Goal: Transaction & Acquisition: Download file/media

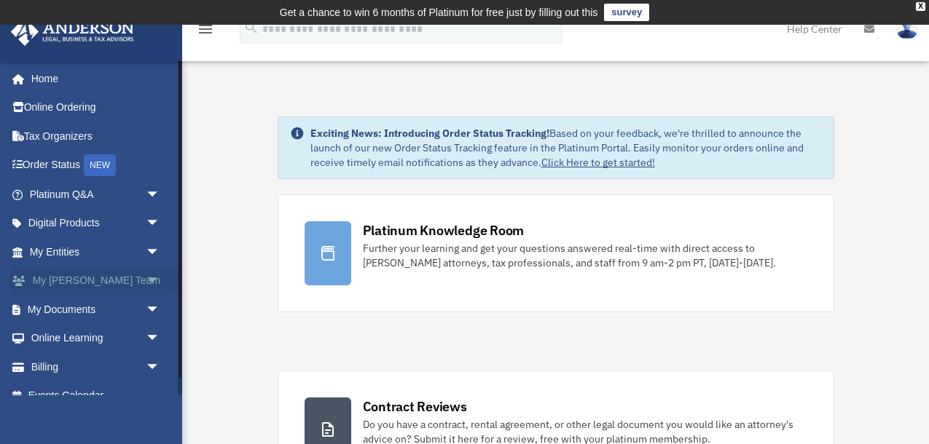
click at [157, 285] on span "arrow_drop_down" at bounding box center [160, 282] width 29 height 30
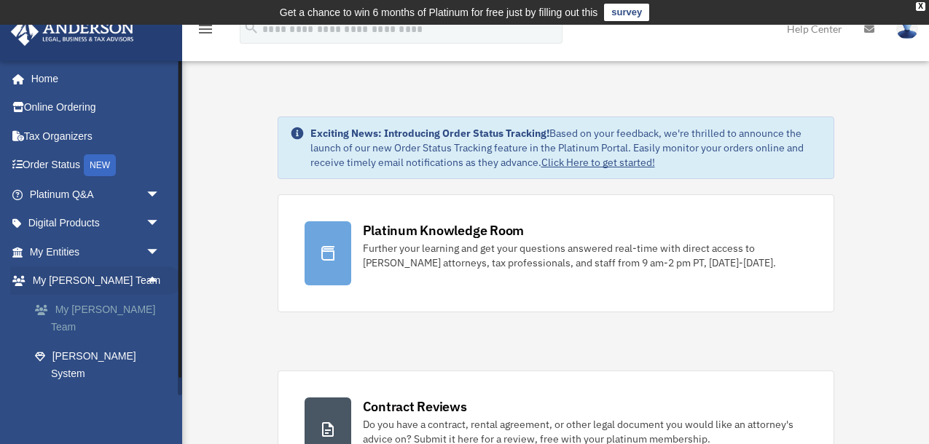
click at [123, 302] on link "My [PERSON_NAME] Team" at bounding box center [101, 318] width 162 height 47
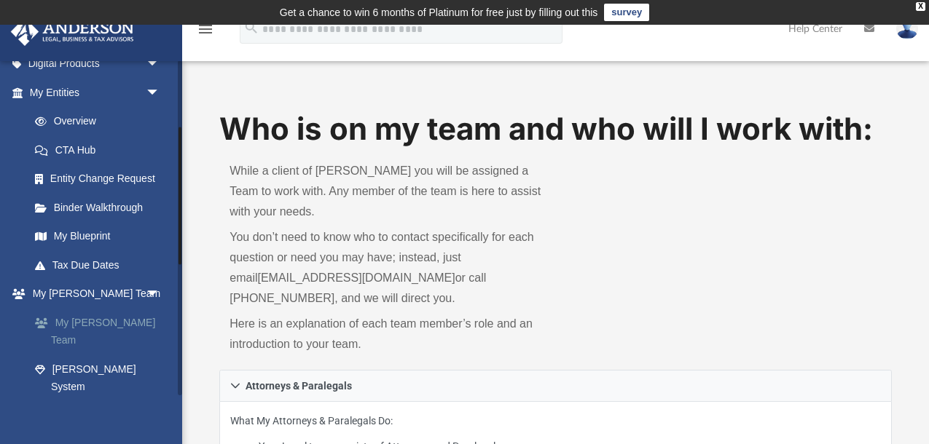
scroll to position [162, 0]
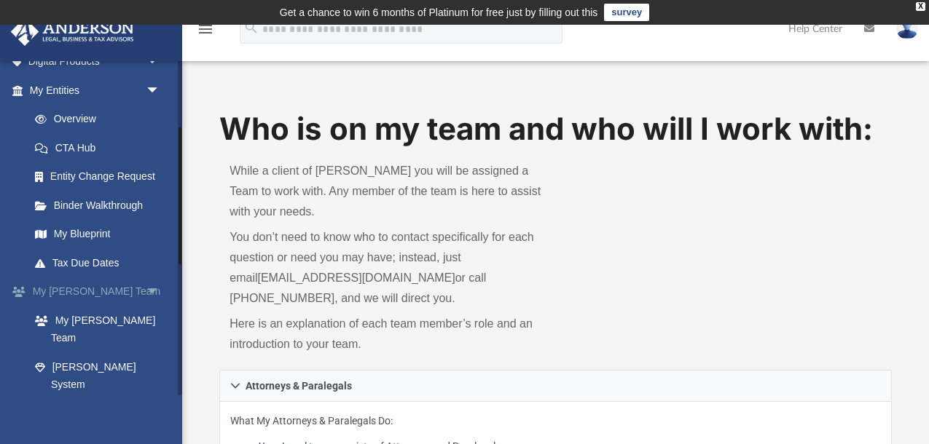
click at [152, 292] on span "arrow_drop_down" at bounding box center [160, 292] width 29 height 30
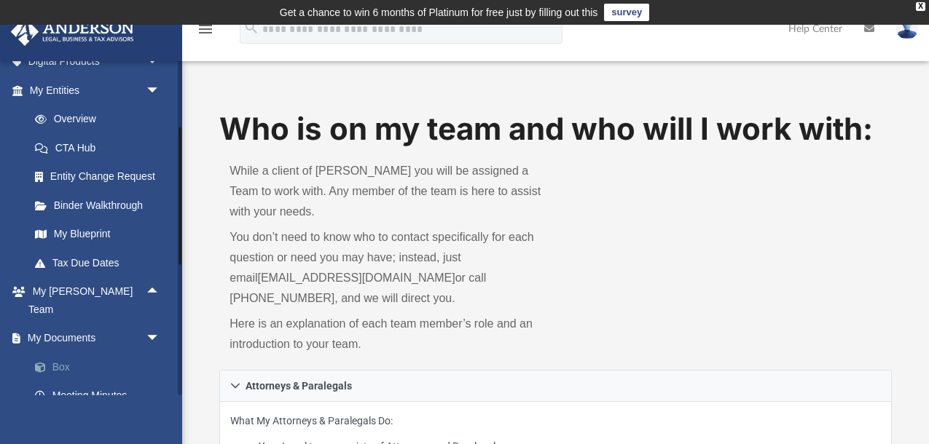
click at [92, 352] on link "Box" at bounding box center [101, 366] width 162 height 29
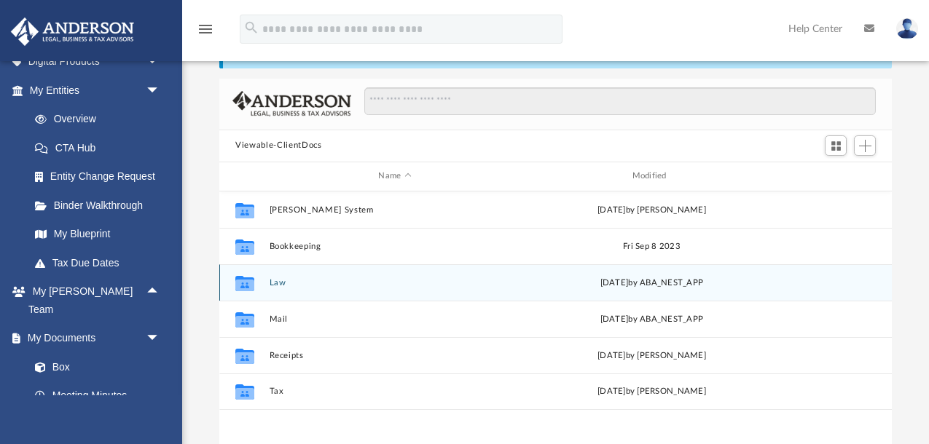
scroll to position [331, 671]
click at [289, 283] on button "Law" at bounding box center [394, 281] width 251 height 9
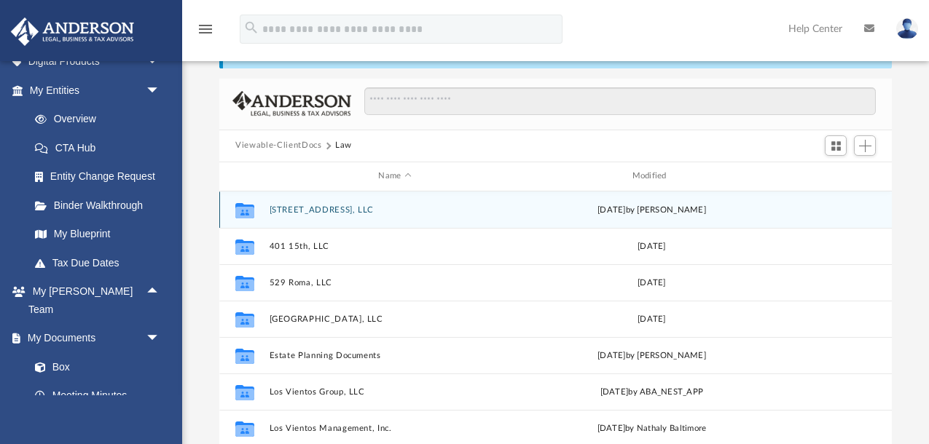
click at [344, 208] on button "[STREET_ADDRESS], LLC" at bounding box center [394, 209] width 251 height 9
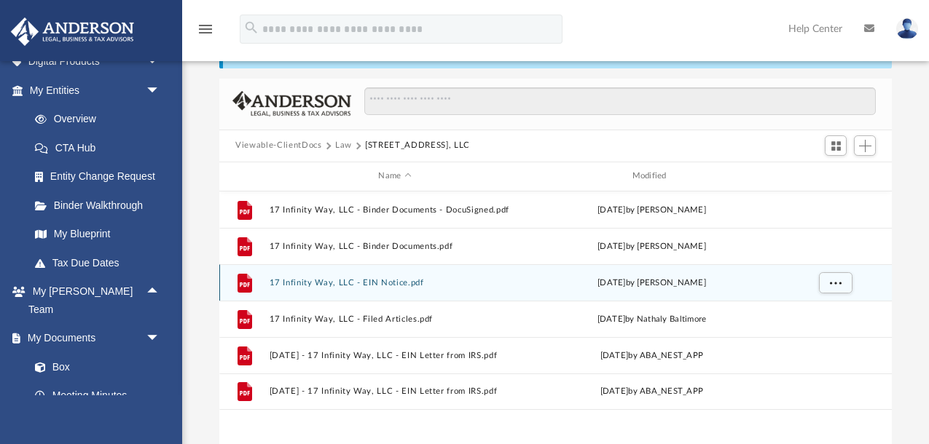
click at [362, 278] on button "17 Infinity Way, LLC - EIN Notice.pdf" at bounding box center [394, 281] width 251 height 9
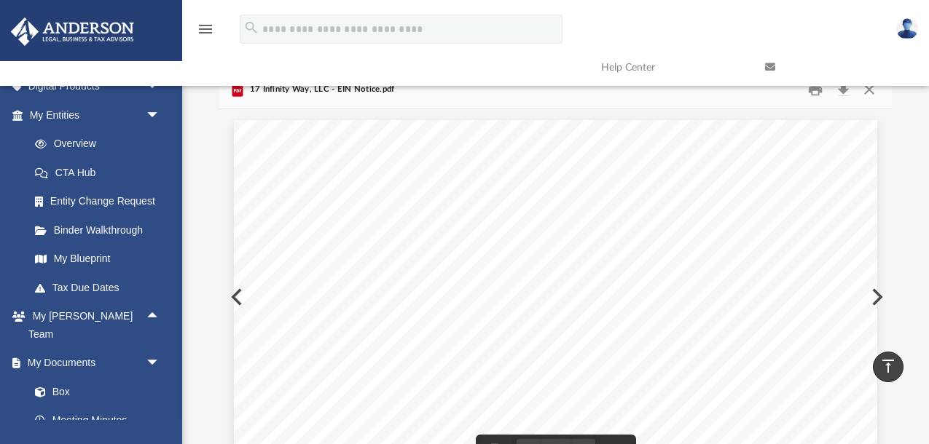
scroll to position [0, 0]
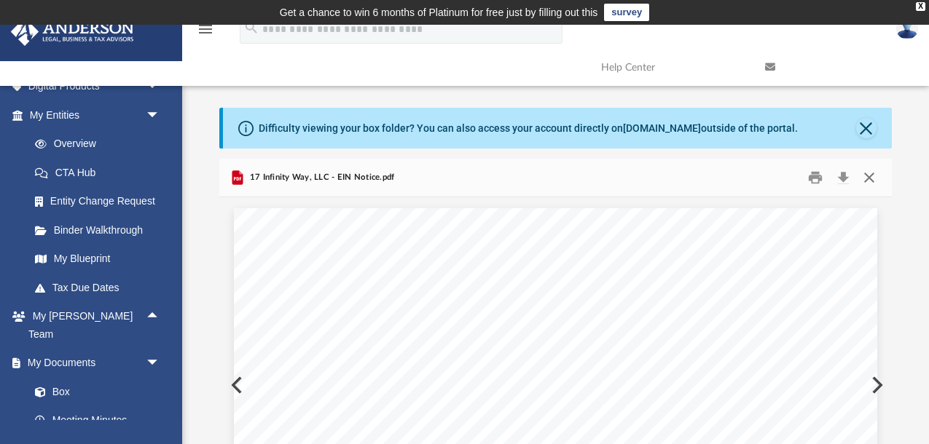
click at [864, 180] on button "Close" at bounding box center [868, 177] width 26 height 23
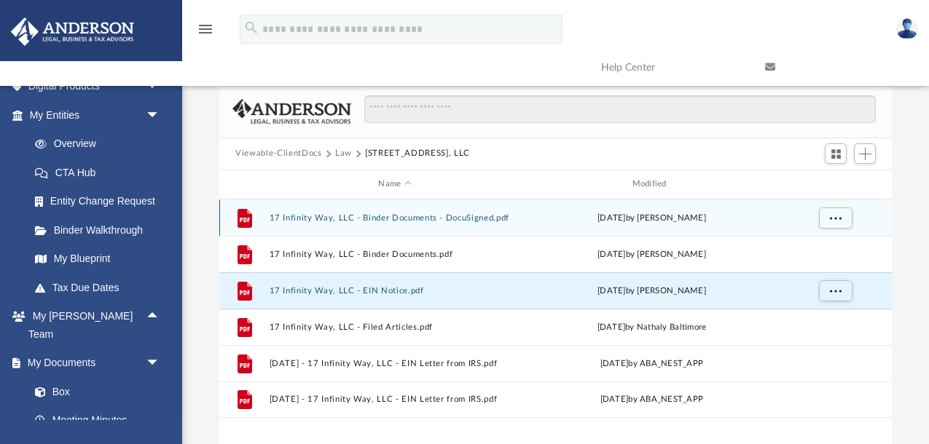
scroll to position [76, 0]
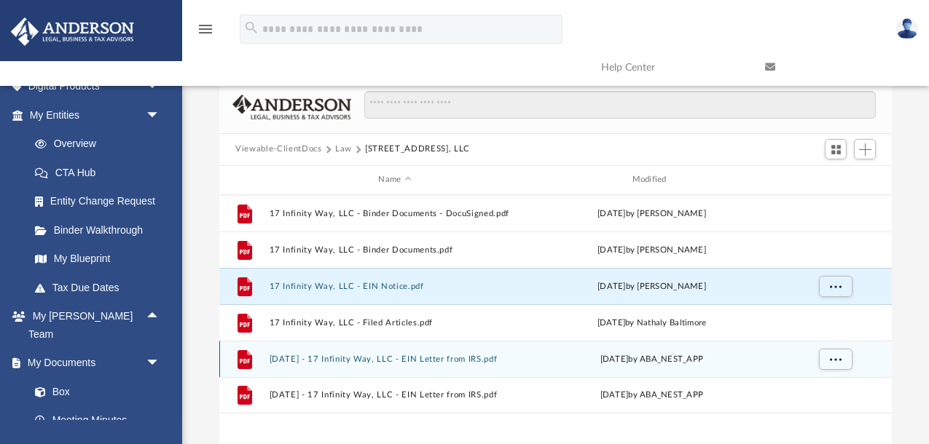
click at [452, 355] on button "[DATE] - 17 Infinity Way, LLC - EIN Letter from IRS.pdf" at bounding box center [394, 358] width 251 height 9
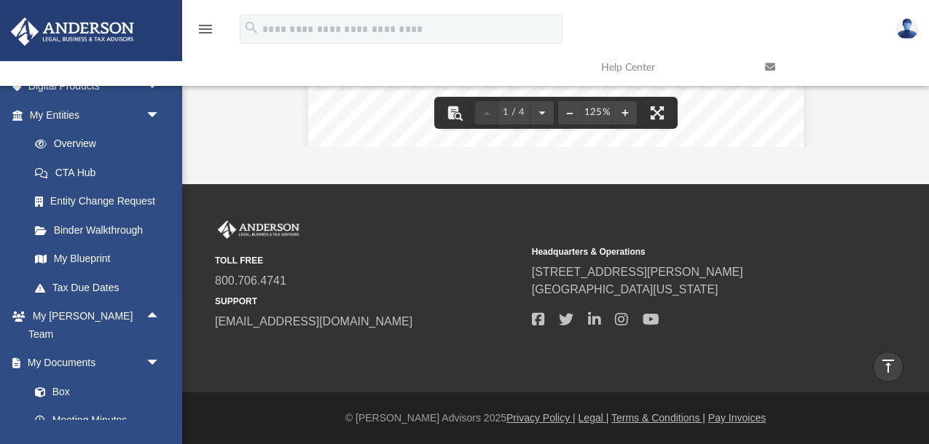
scroll to position [0, 0]
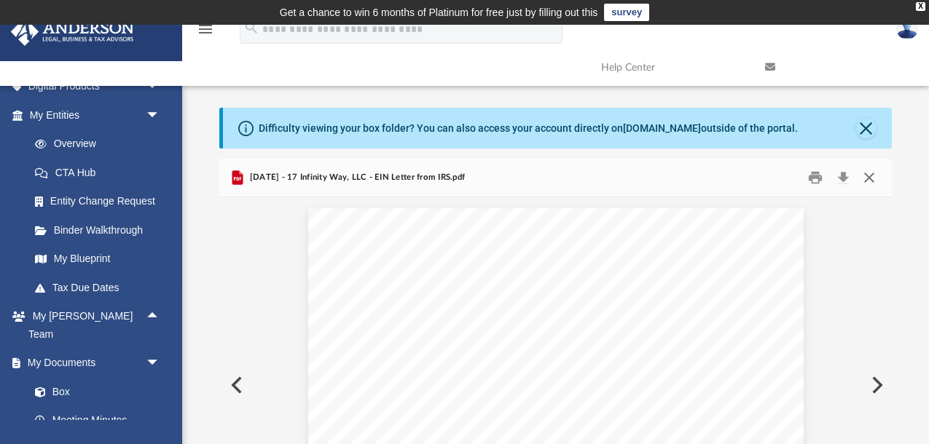
click at [870, 176] on button "Close" at bounding box center [868, 177] width 26 height 23
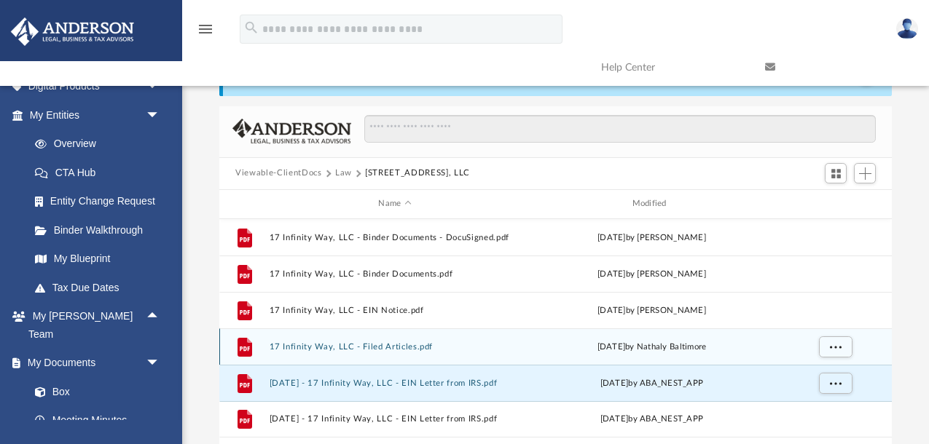
scroll to position [58, 0]
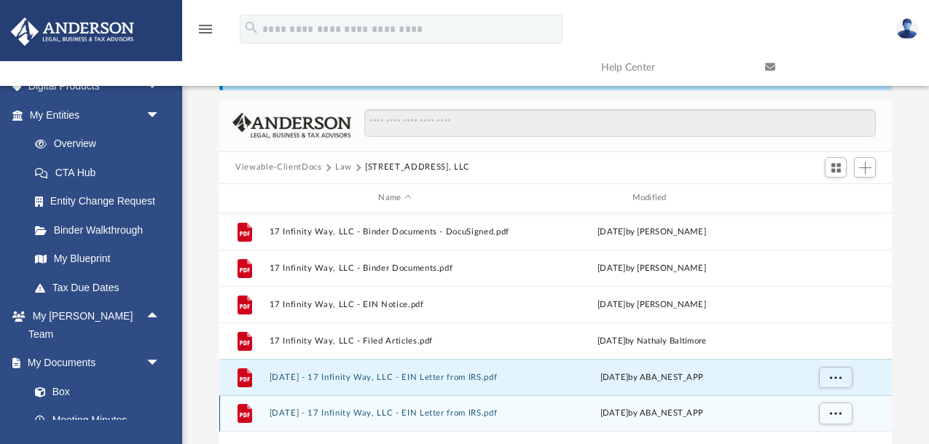
click at [412, 407] on div "File [DATE] - 17 Infinity Way, LLC - EIN Letter from IRS.pdf [DATE] by ABA_NEST…" at bounding box center [555, 413] width 672 height 36
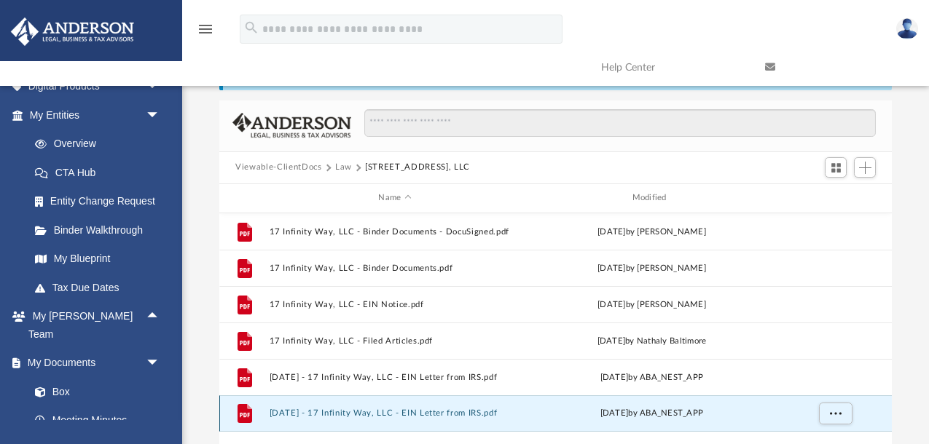
click at [385, 411] on button "[DATE] - 17 Infinity Way, LLC - EIN Letter from IRS.pdf" at bounding box center [394, 413] width 251 height 9
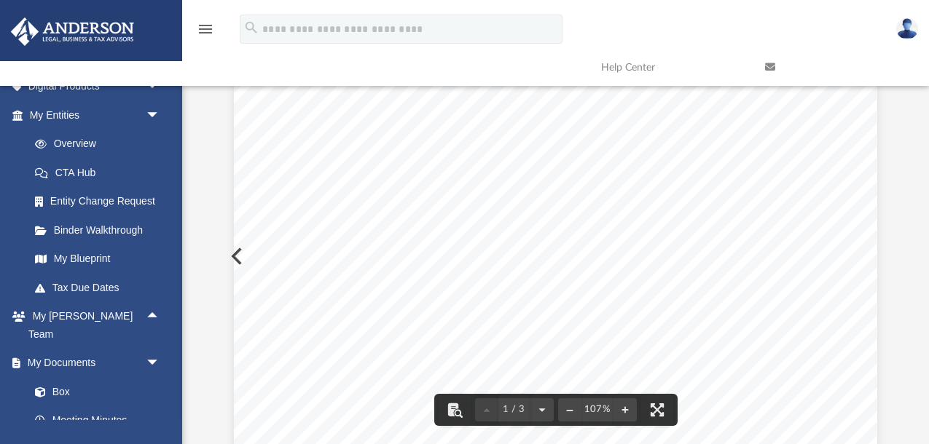
scroll to position [0, 0]
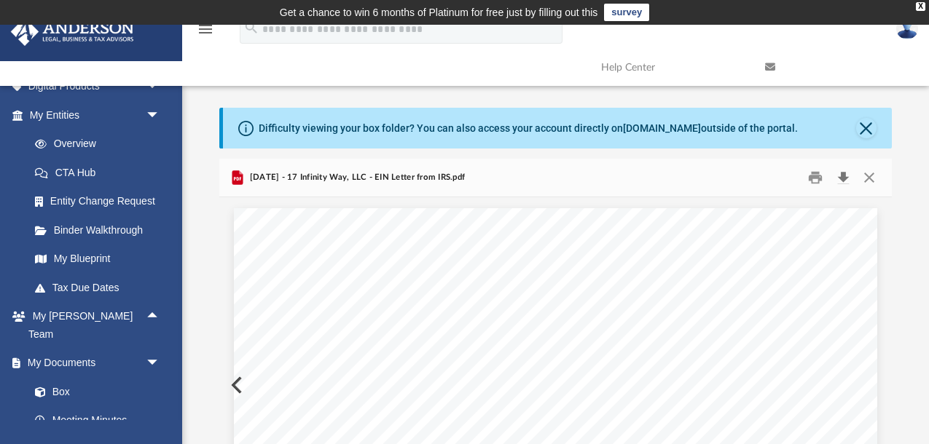
click at [842, 173] on button "Download" at bounding box center [843, 177] width 26 height 23
click at [870, 177] on button "Close" at bounding box center [868, 177] width 26 height 23
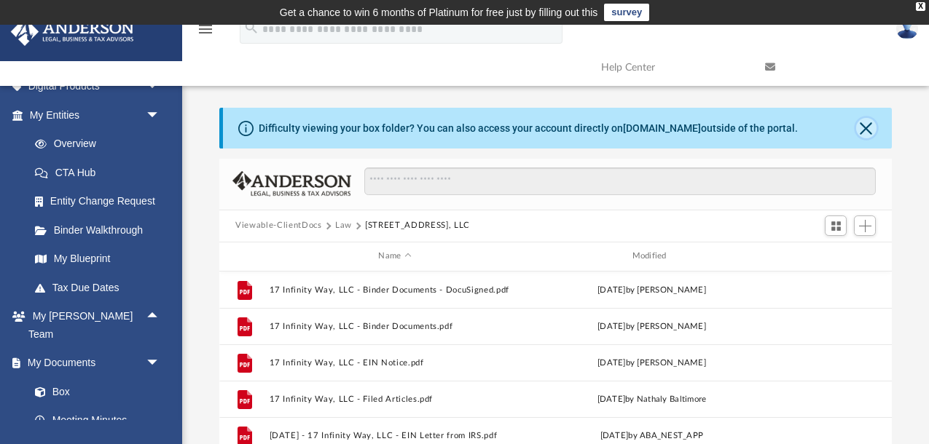
click at [871, 129] on button "Close" at bounding box center [866, 128] width 20 height 20
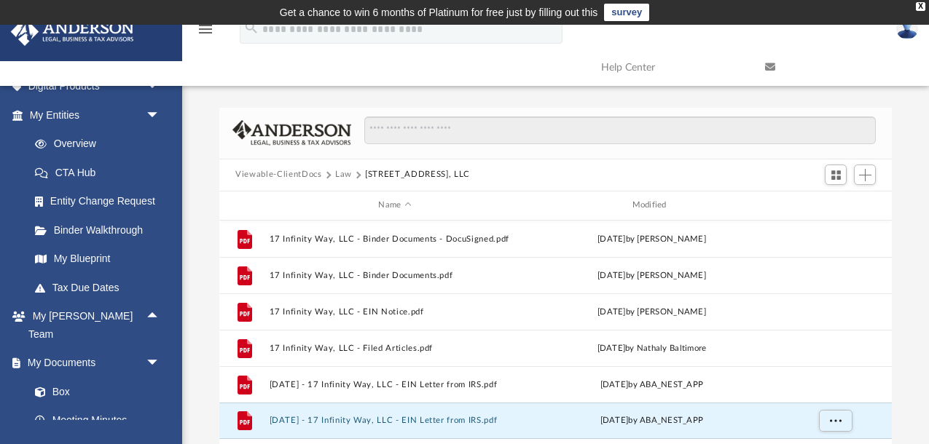
click at [338, 178] on button "Law" at bounding box center [343, 174] width 17 height 13
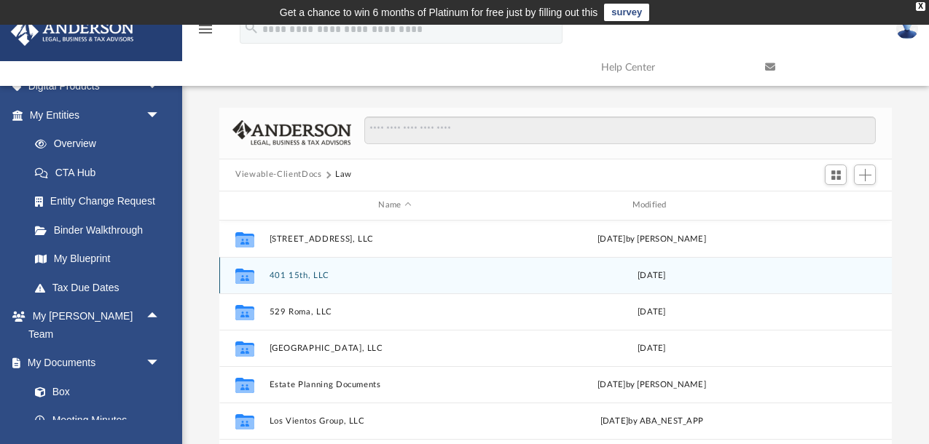
click at [300, 274] on button "401 15th, LLC" at bounding box center [394, 274] width 251 height 9
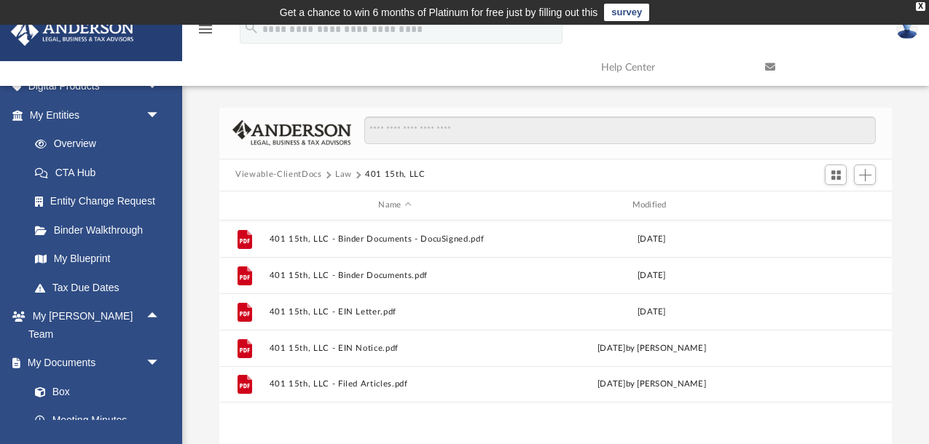
click at [344, 177] on button "Law" at bounding box center [343, 174] width 17 height 13
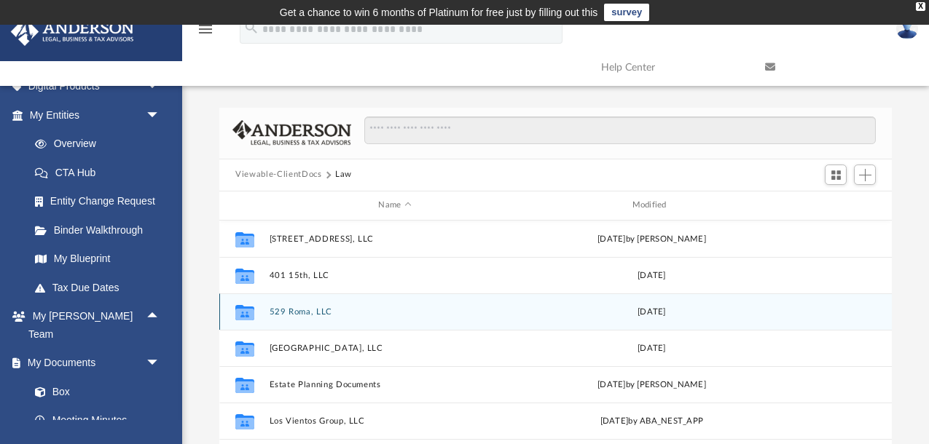
click at [301, 310] on button "529 Roma, LLC" at bounding box center [394, 311] width 251 height 9
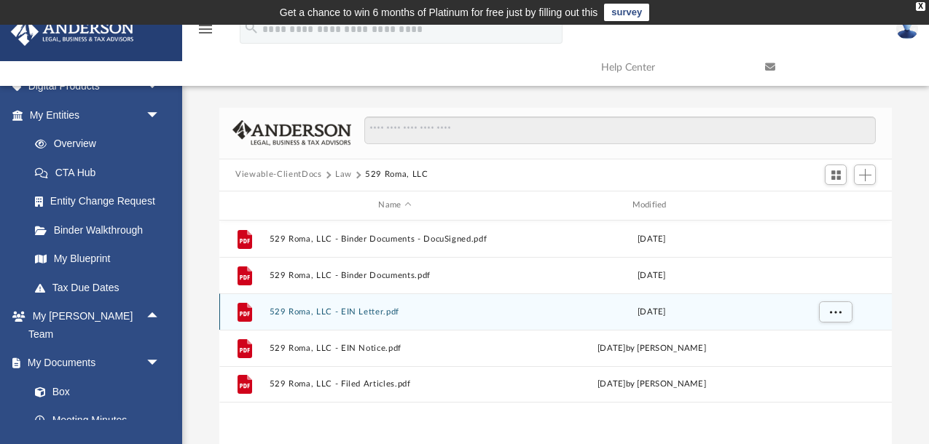
click at [366, 310] on button "529 Roma, LLC - EIN Letter.pdf" at bounding box center [394, 311] width 251 height 9
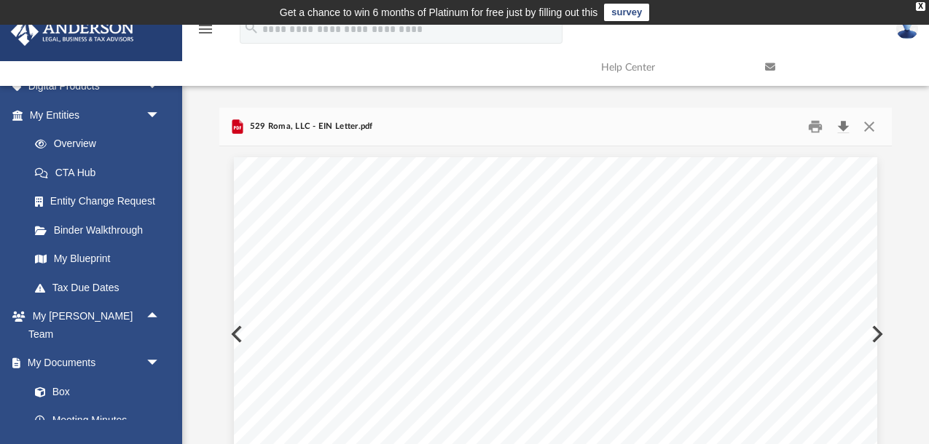
click at [845, 122] on button "Download" at bounding box center [843, 126] width 26 height 23
click at [867, 122] on button "Close" at bounding box center [868, 126] width 26 height 23
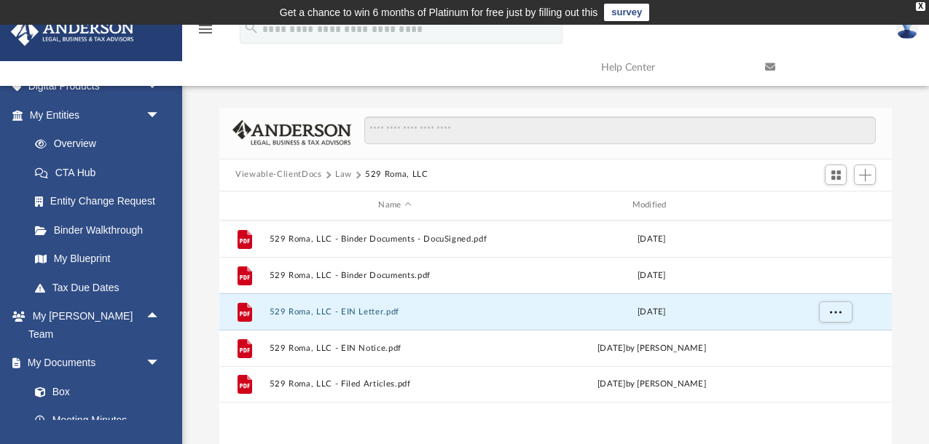
click at [338, 175] on button "Law" at bounding box center [343, 174] width 17 height 13
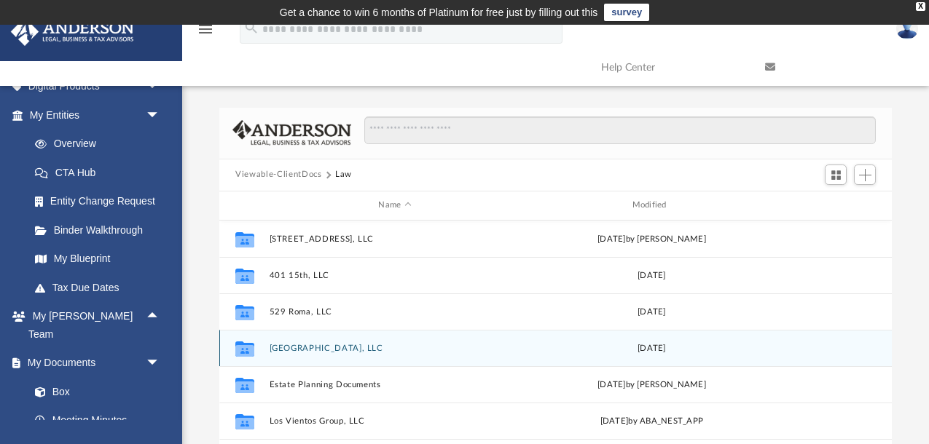
click at [350, 343] on button "[GEOGRAPHIC_DATA], LLC" at bounding box center [394, 347] width 251 height 9
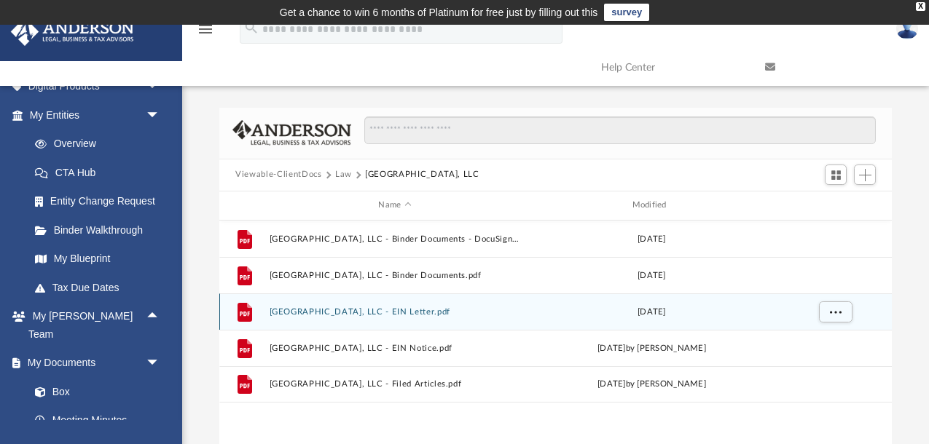
click at [414, 313] on button "[GEOGRAPHIC_DATA], LLC - EIN Letter.pdf" at bounding box center [394, 311] width 251 height 9
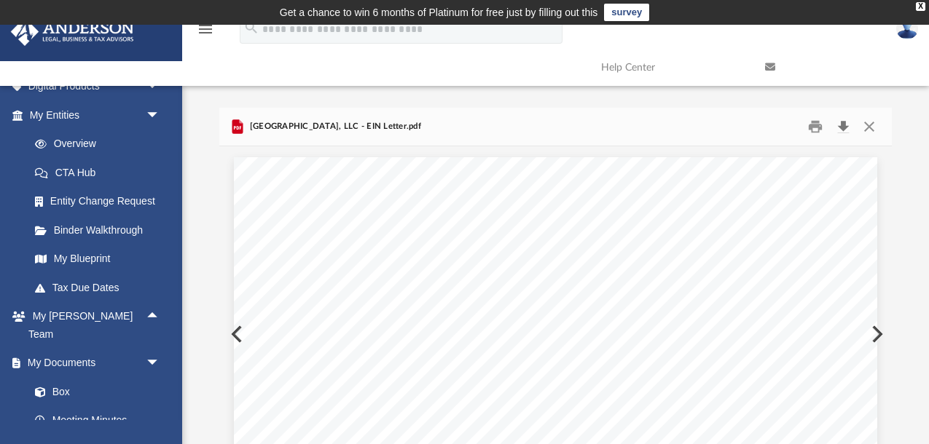
click at [840, 119] on button "Download" at bounding box center [843, 126] width 26 height 23
click at [869, 124] on button "Close" at bounding box center [868, 126] width 26 height 23
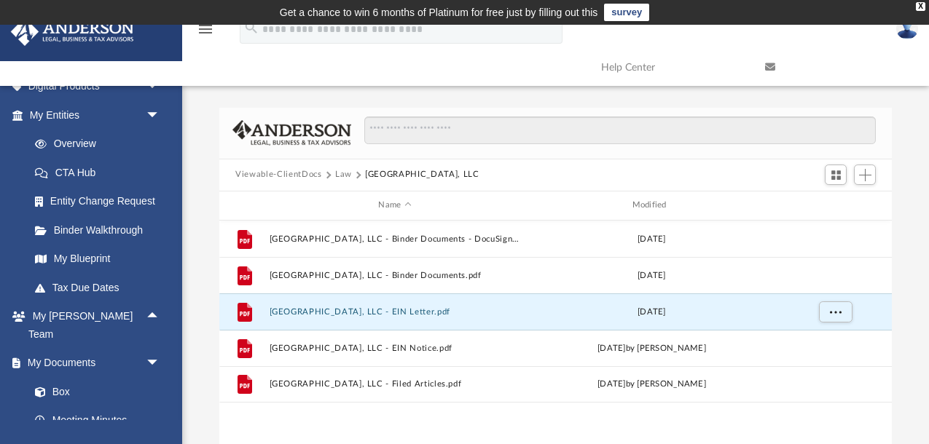
click at [340, 176] on button "Law" at bounding box center [343, 174] width 17 height 13
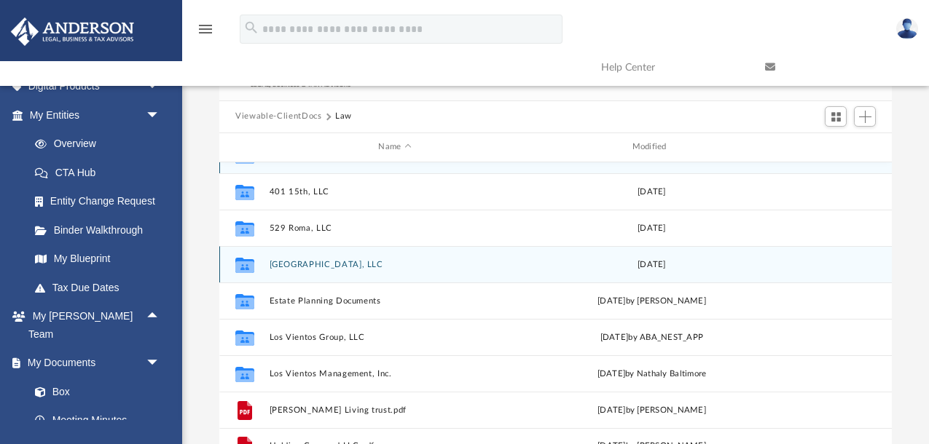
scroll to position [74, 0]
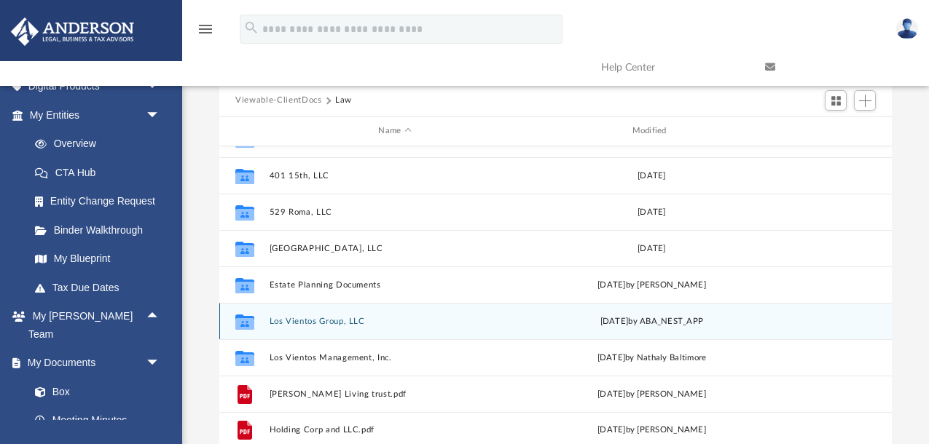
click at [338, 319] on button "Los Vientos Group, LLC" at bounding box center [394, 320] width 251 height 9
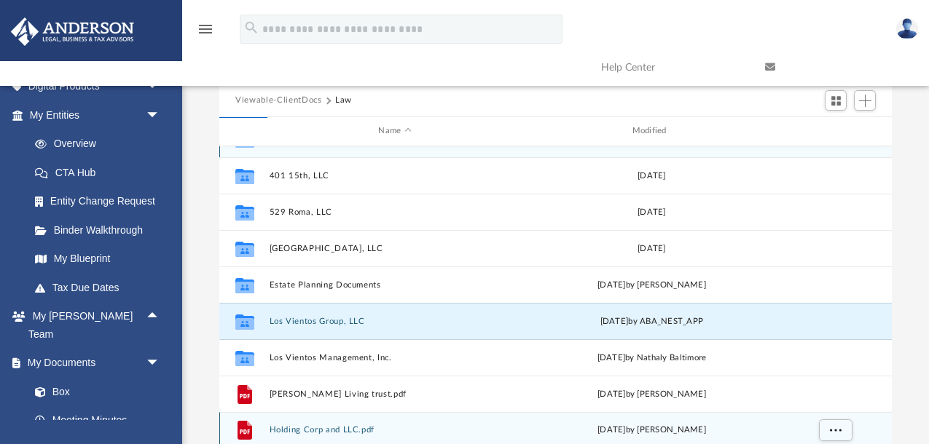
scroll to position [0, 0]
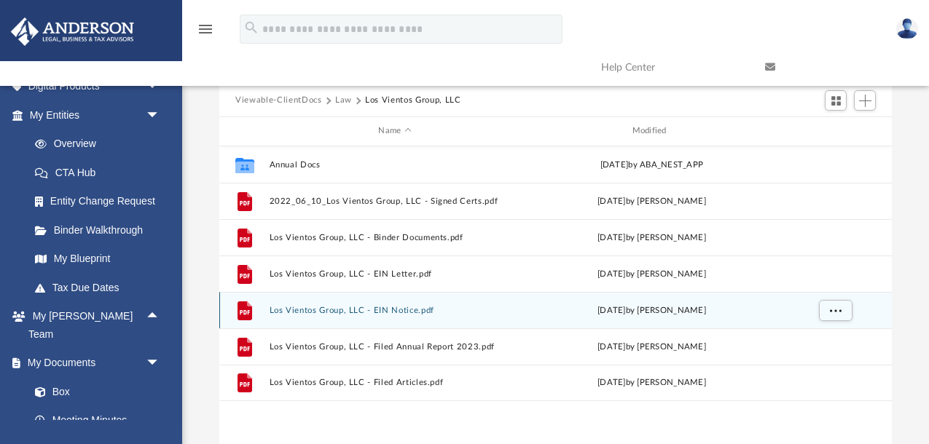
click at [406, 305] on button "Los Vientos Group, LLC - EIN Notice.pdf" at bounding box center [394, 309] width 251 height 9
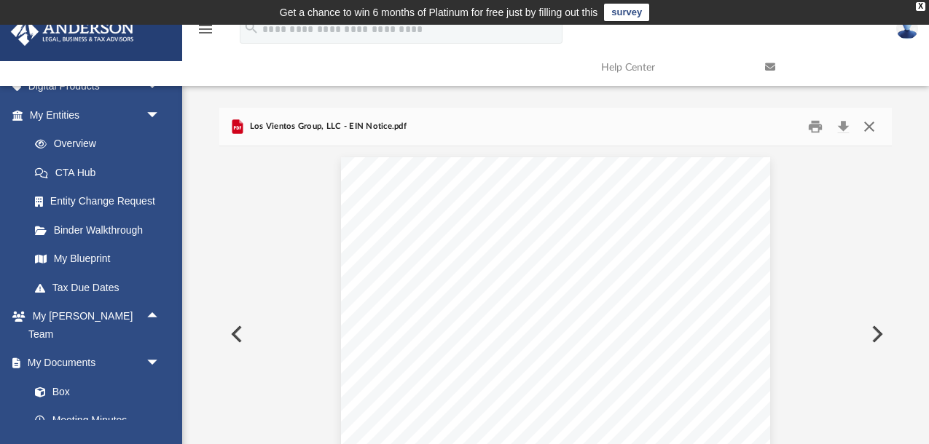
click at [866, 132] on button "Close" at bounding box center [868, 126] width 26 height 23
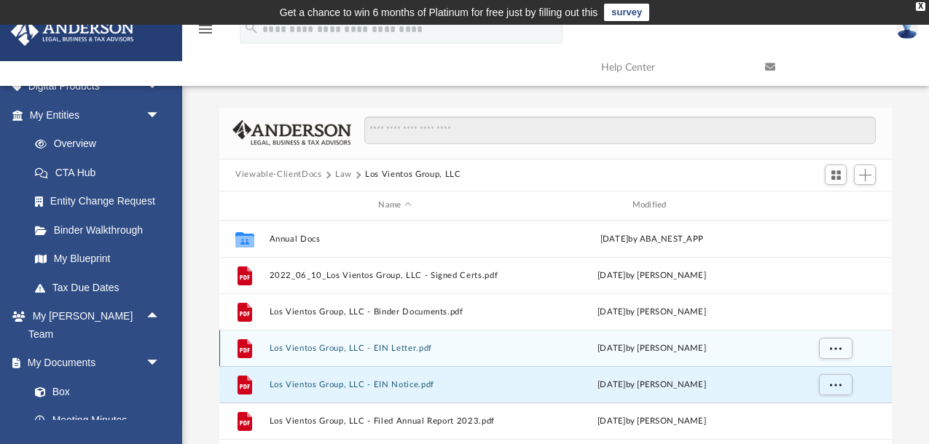
click at [402, 350] on button "Los Vientos Group, LLC - EIN Letter.pdf" at bounding box center [394, 347] width 251 height 9
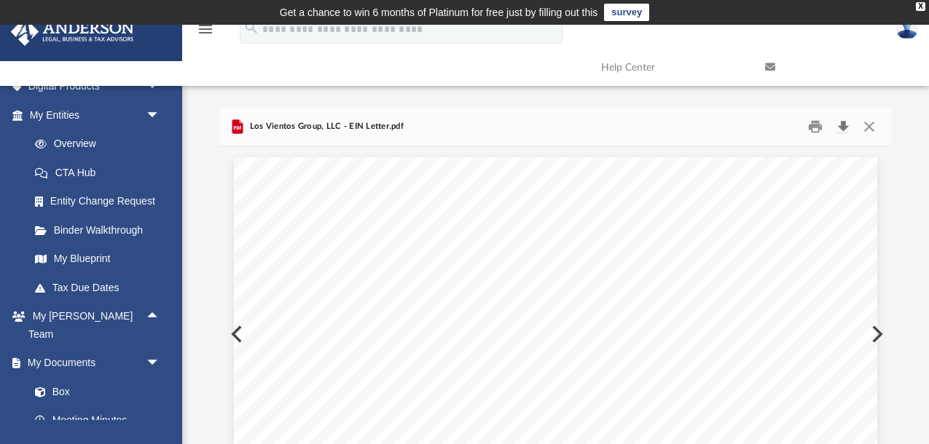
click at [843, 125] on button "Download" at bounding box center [843, 126] width 26 height 23
click at [866, 127] on button "Close" at bounding box center [868, 126] width 26 height 23
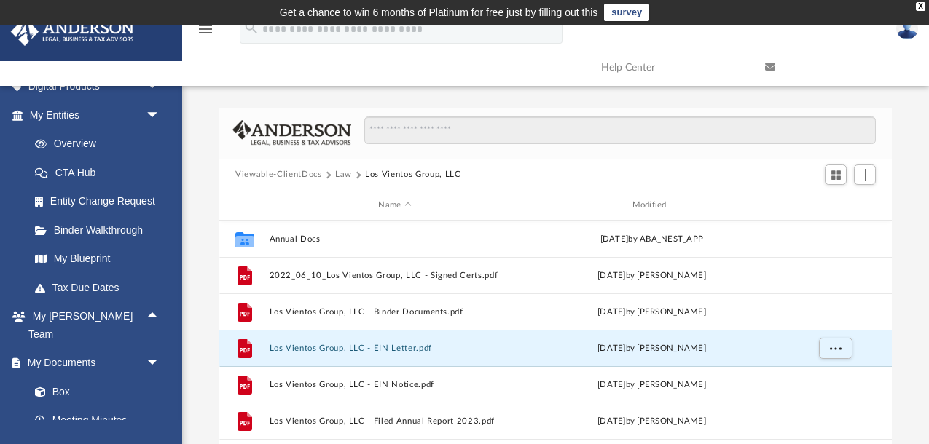
click at [343, 173] on button "Law" at bounding box center [343, 174] width 17 height 13
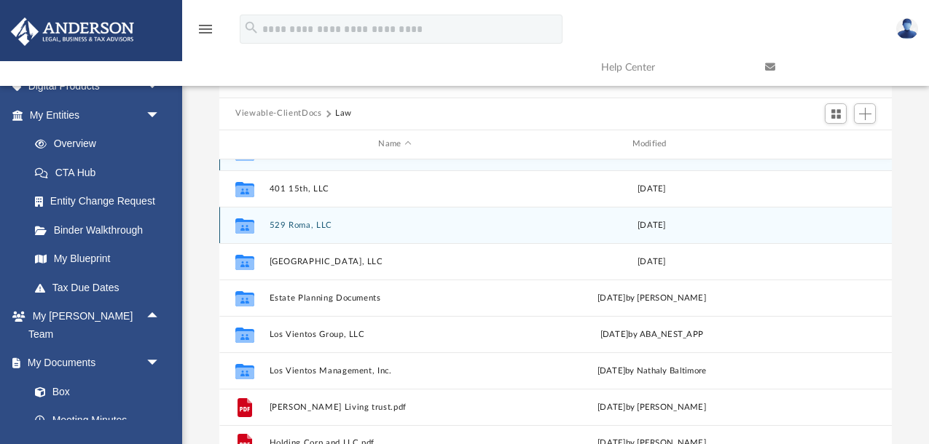
scroll to position [106, 0]
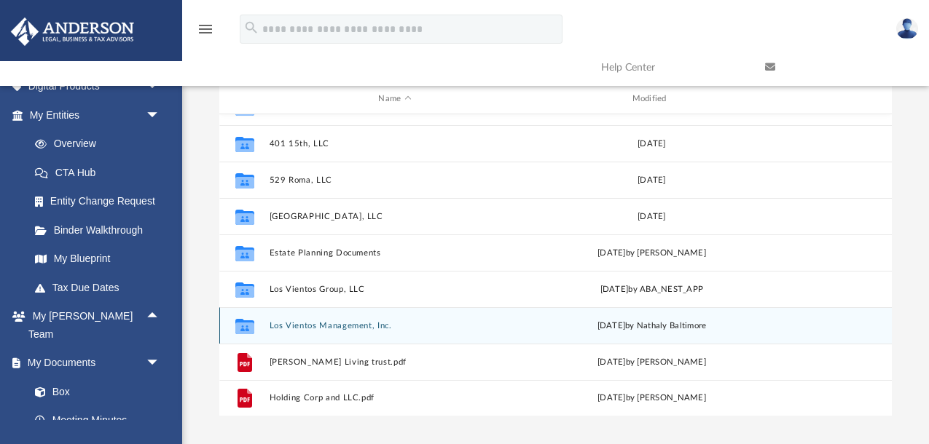
click at [361, 326] on button "Los Vientos Management, Inc." at bounding box center [394, 324] width 251 height 9
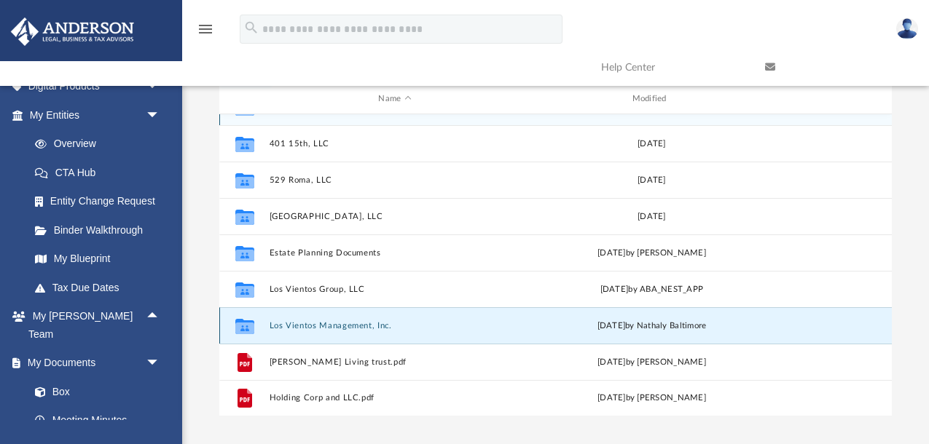
scroll to position [0, 0]
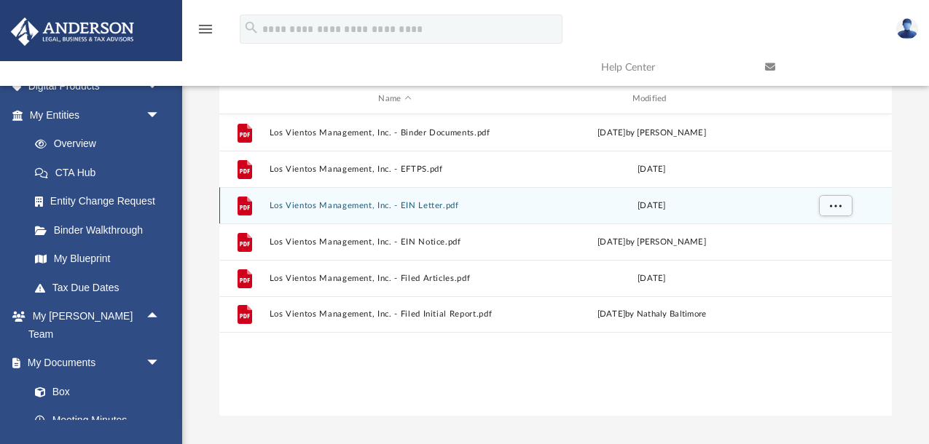
click at [424, 207] on button "Los Vientos Management, Inc. - EIN Letter.pdf" at bounding box center [394, 204] width 251 height 9
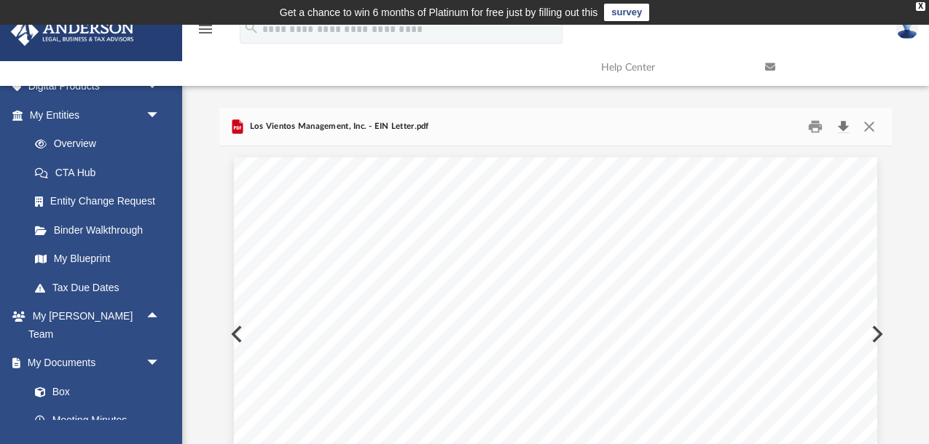
click at [844, 118] on button "Download" at bounding box center [843, 126] width 26 height 23
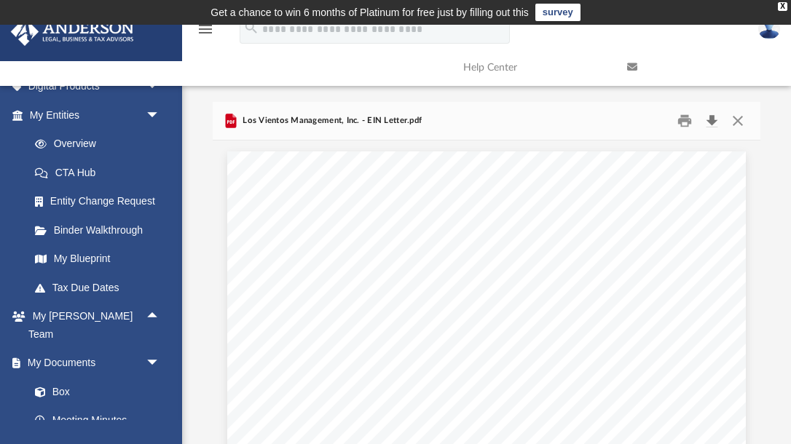
scroll to position [1, 0]
